Goal: Information Seeking & Learning: Check status

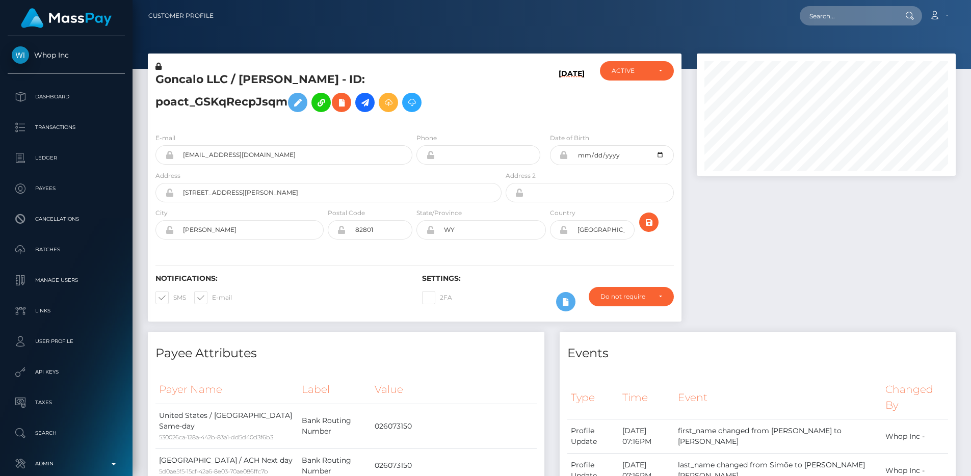
scroll to position [122, 259]
click at [81, 455] on link "Admin" at bounding box center [66, 463] width 117 height 25
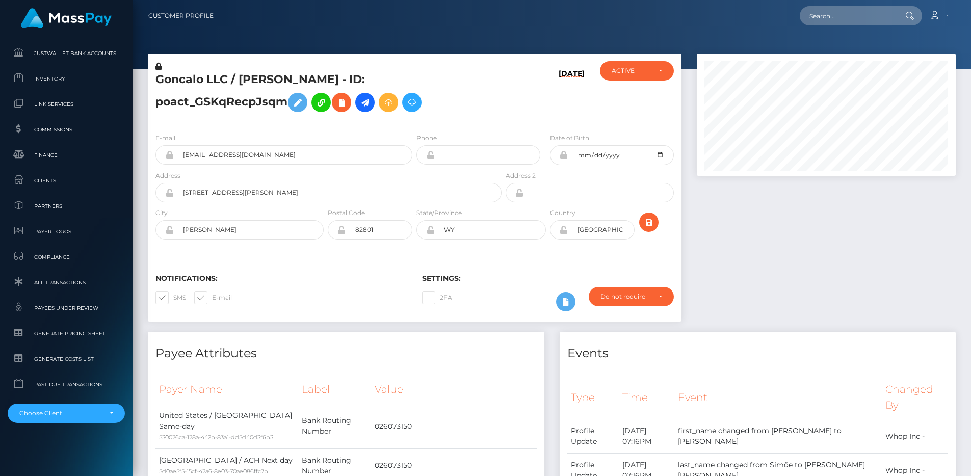
scroll to position [623, 0]
click at [81, 275] on link "All Transactions" at bounding box center [66, 283] width 117 height 22
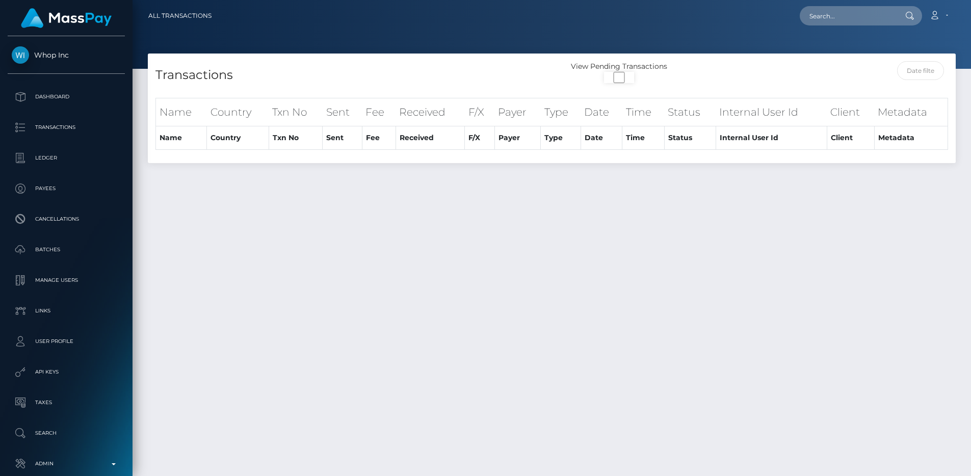
select select
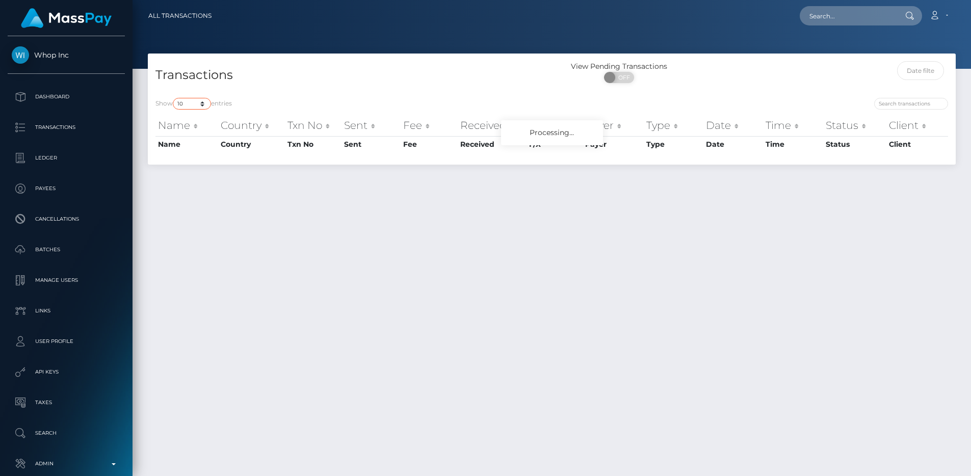
click at [198, 106] on select "10 25 50 100 250 500 1,000 3,500 All" at bounding box center [192, 104] width 38 height 12
select select "250"
click at [248, 70] on h4 "Transactions" at bounding box center [349, 75] width 389 height 18
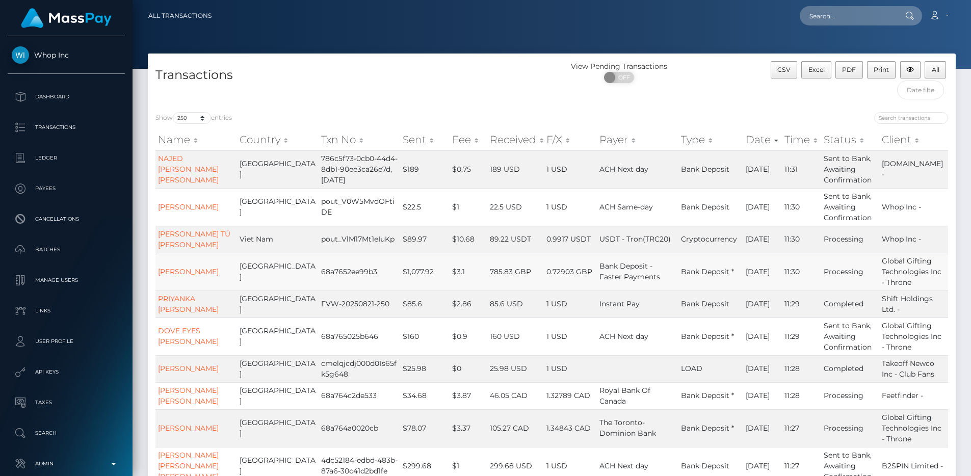
click at [413, 264] on td "$1,077.92" at bounding box center [424, 272] width 49 height 38
click at [455, 355] on td "$0.9" at bounding box center [469, 337] width 38 height 38
click at [289, 271] on td "United Kingdom" at bounding box center [278, 272] width 82 height 38
click at [582, 338] on td "1 USD" at bounding box center [570, 337] width 53 height 38
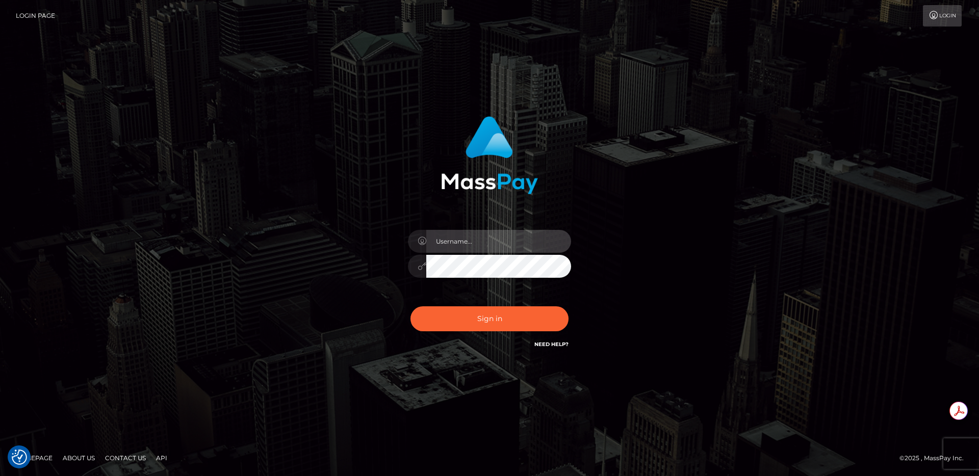
type input "egblue"
click at [527, 418] on div "egblue Sign in" at bounding box center [489, 238] width 979 height 412
click at [348, 146] on div "egblue" at bounding box center [489, 238] width 283 height 259
click at [368, 105] on div "egblue Sign in" at bounding box center [489, 238] width 979 height 412
